Goal: Information Seeking & Learning: Check status

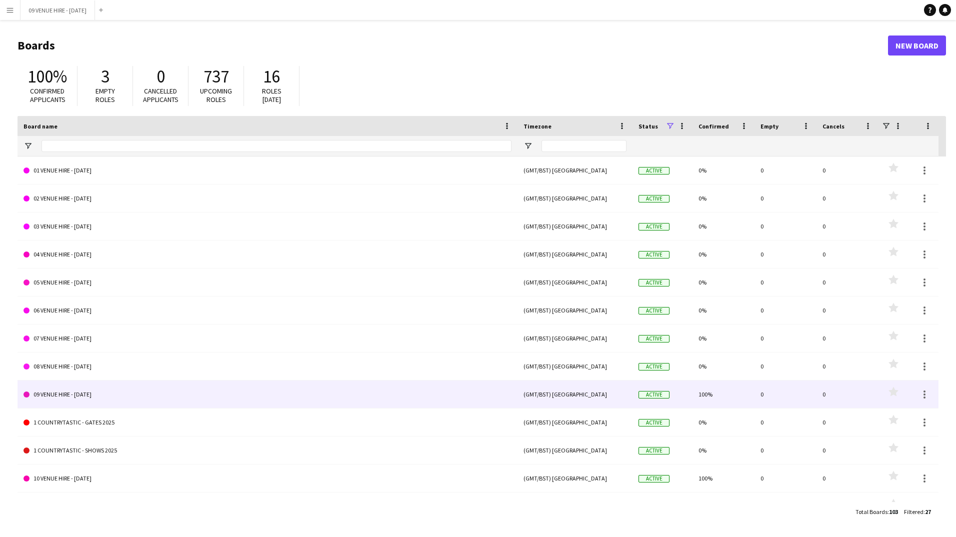
click at [113, 401] on link "09 VENUE HIRE - [DATE]" at bounding box center [268, 395] width 488 height 28
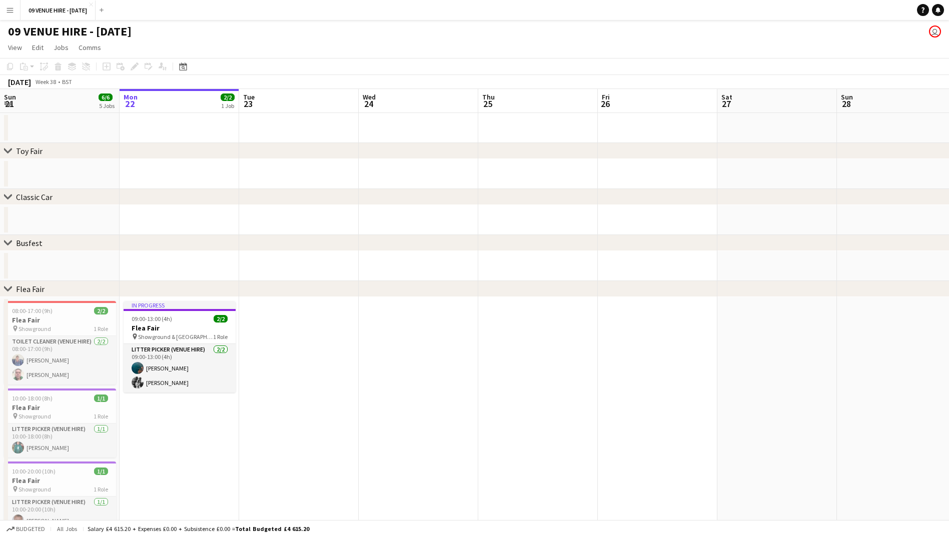
click at [8, 9] on app-icon "Menu" at bounding box center [10, 10] width 8 height 8
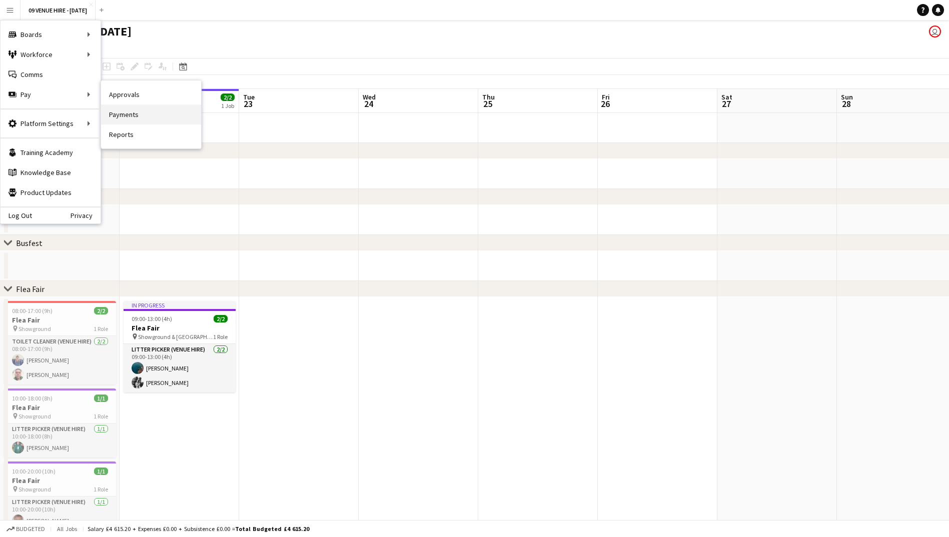
click at [142, 112] on link "Payments" at bounding box center [151, 115] width 100 height 20
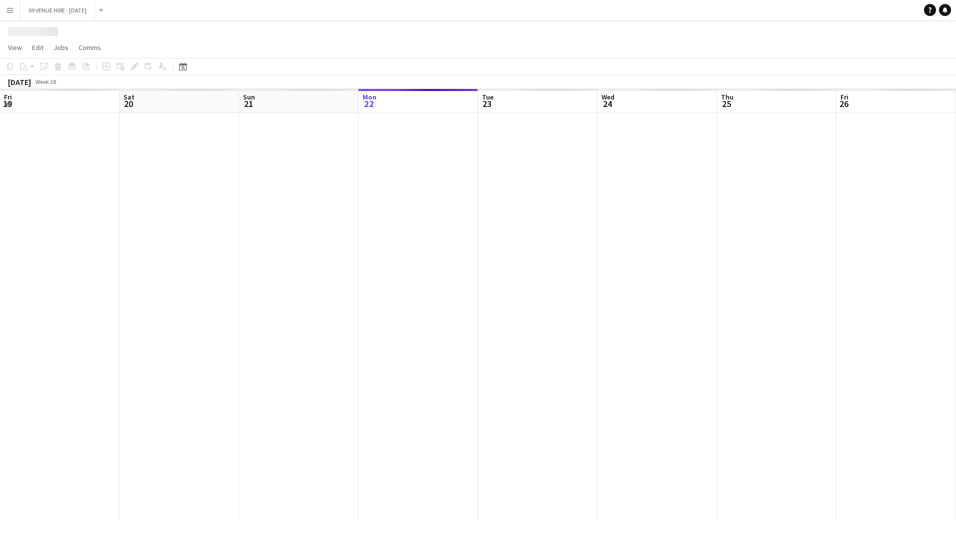
scroll to position [0, 239]
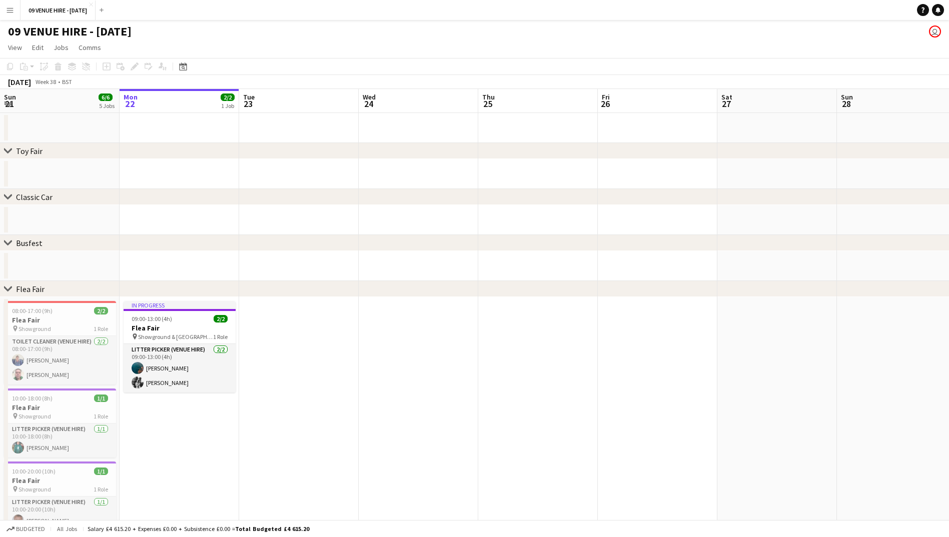
click at [7, 7] on app-icon "Menu" at bounding box center [10, 10] width 8 height 8
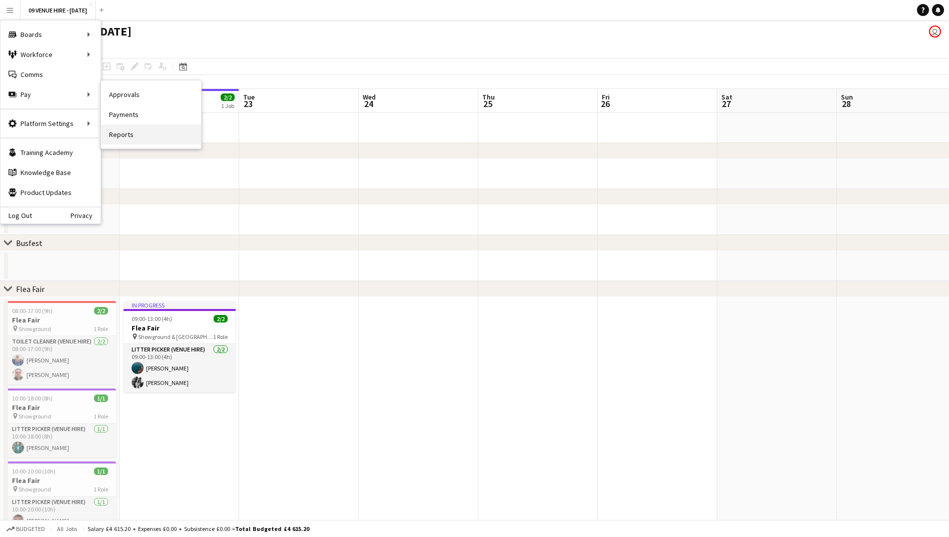
click at [126, 131] on link "Reports" at bounding box center [151, 135] width 100 height 20
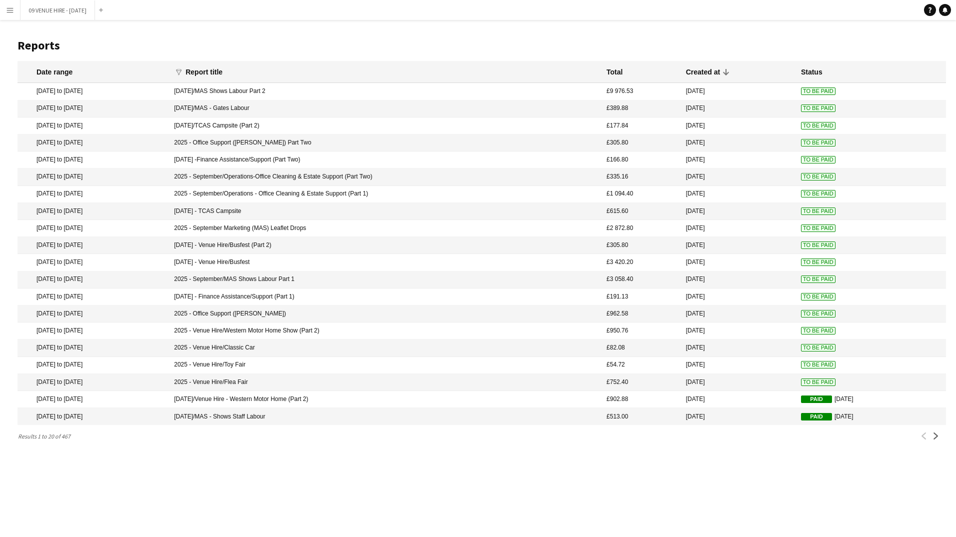
click at [100, 75] on div "Date range" at bounding box center [101, 72] width 128 height 9
drag, startPoint x: 27, startPoint y: 69, endPoint x: 34, endPoint y: 68, distance: 7.1
click at [36, 70] on mat-header-cell "Date range" at bounding box center [94, 72] width 152 height 22
click at [658, 489] on div "Menu Boards Boards Boards All jobs Status Workforce Workforce My Workforce Recr…" at bounding box center [478, 268] width 956 height 537
drag, startPoint x: 35, startPoint y: 89, endPoint x: 831, endPoint y: 184, distance: 801.2
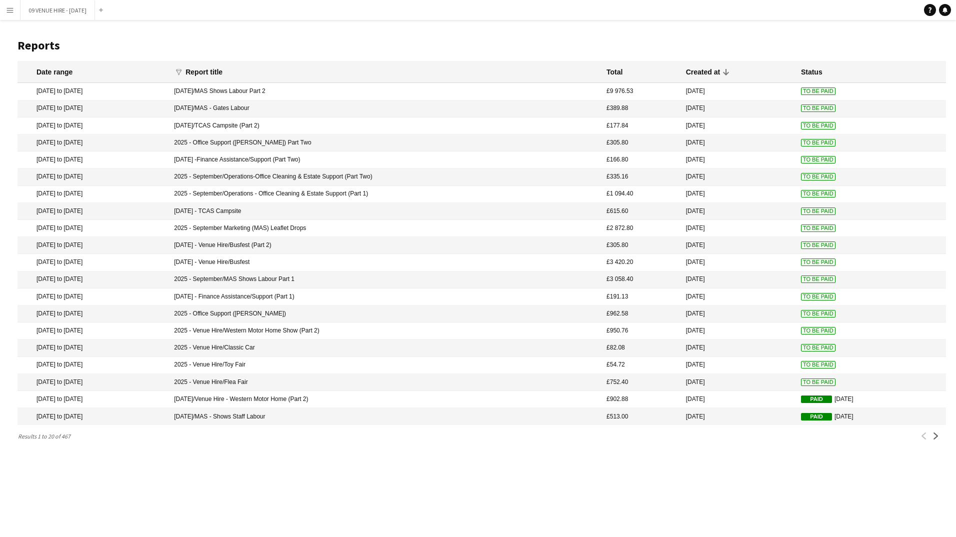
click at [831, 184] on mat-table "Date range funnel Filter magnifier Clear View Results Report title Total Create…" at bounding box center [482, 243] width 929 height 364
copy mat-table "[DATE] to [DATE] [DATE]/MAS Shows Labour Part 2 £9 976.53 [DATE] To Be Paid [DA…"
click at [689, 492] on div "Menu Boards Boards Boards All jobs Status Workforce Workforce My Workforce Recr…" at bounding box center [478, 268] width 956 height 537
